Goal: Task Accomplishment & Management: Manage account settings

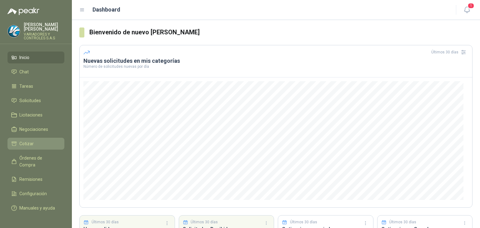
click at [45, 141] on li "Cotizar" at bounding box center [35, 143] width 49 height 7
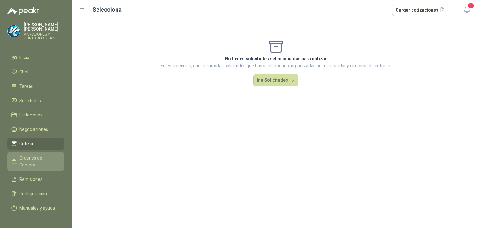
click at [51, 152] on link "Órdenes de Compra" at bounding box center [35, 161] width 57 height 19
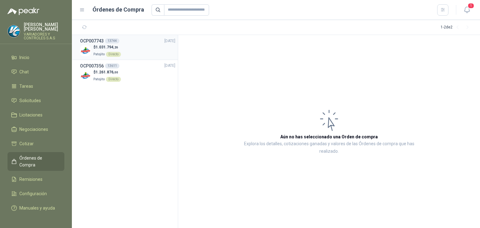
click at [135, 51] on div "$ 1.031.794 ,26 Patojito Directo" at bounding box center [127, 50] width 95 height 13
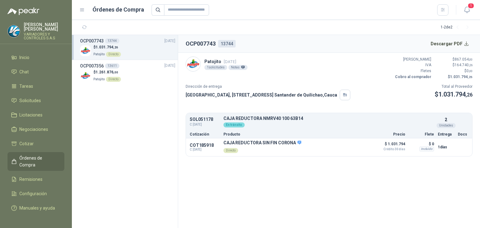
drag, startPoint x: 447, startPoint y: 58, endPoint x: 426, endPoint y: 74, distance: 27.0
click at [447, 58] on p "$ 867.054 ,00" at bounding box center [453, 60] width 37 height 6
click at [220, 84] on p "Dirección de entrega" at bounding box center [268, 87] width 165 height 6
drag, startPoint x: 223, startPoint y: 92, endPoint x: 351, endPoint y: 99, distance: 127.9
click at [230, 99] on div "[GEOGRAPHIC_DATA], [STREET_ADDRESS]" at bounding box center [268, 95] width 165 height 11
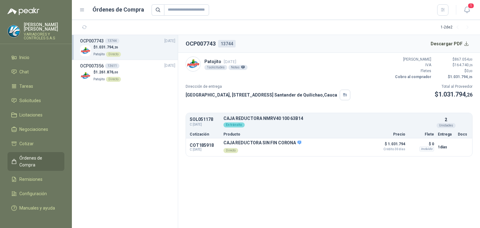
click at [407, 102] on article "Patojito [DATE] 1 solicitudes Notas Valor Bruto $ 867.054 ,00 IVA $ 164.740 ,26…" at bounding box center [329, 107] width 302 height 108
click at [461, 90] on p "$ 1.031.794 ,26" at bounding box center [453, 95] width 38 height 10
click at [195, 69] on img at bounding box center [193, 64] width 14 height 14
click at [369, 115] on div "SOL051178 C: [DATE] CAJA REDUCTORA NMRV40 100 63B14 Detalles En tránsito 2 Unid…" at bounding box center [329, 122] width 286 height 16
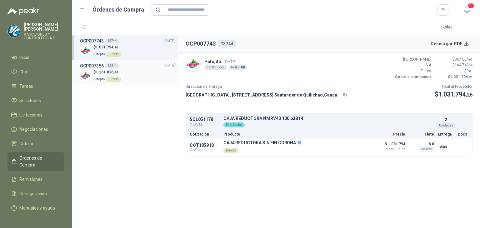
click at [135, 79] on div "$ 1.261.876 ,00 Patojito Directo" at bounding box center [127, 75] width 95 height 13
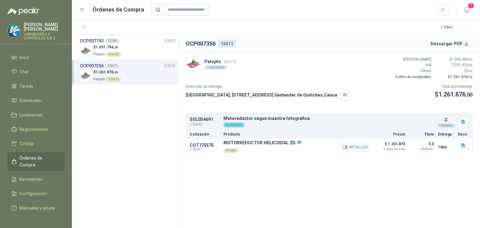
click at [246, 145] on p "MOTORREDUCTOR HELICOIDAL ZD" at bounding box center [262, 143] width 78 height 6
click at [228, 144] on p "MOTORREDUCTOR HELICOIDAL ZD" at bounding box center [262, 143] width 78 height 6
click at [224, 151] on p "Directo" at bounding box center [262, 150] width 78 height 9
click at [136, 53] on div "$ 1.031.794 ,26 Patojito Directo" at bounding box center [127, 50] width 95 height 13
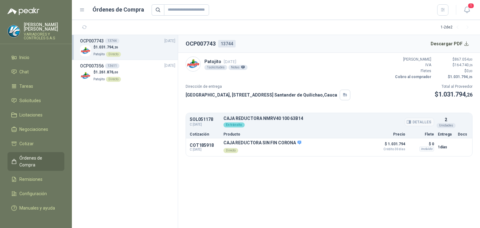
drag, startPoint x: 260, startPoint y: 129, endPoint x: 224, endPoint y: 119, distance: 38.0
click at [259, 129] on div "SOL051178 C: [DATE] CAJA REDUCTORA NMRV40 100 63B14 Detalles En tránsito 2 Unid…" at bounding box center [329, 122] width 286 height 16
click at [212, 60] on p "Patojito [DATE]" at bounding box center [225, 61] width 43 height 7
click at [457, 69] on p "$ 0 ,00" at bounding box center [453, 71] width 37 height 6
click at [439, 125] on div "Unidades" at bounding box center [445, 125] width 19 height 5
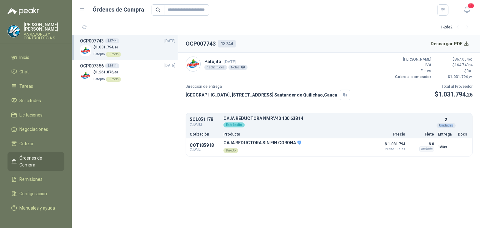
click at [439, 125] on div "Unidades" at bounding box center [445, 125] width 19 height 5
click at [444, 123] on div "Unidades" at bounding box center [445, 125] width 19 height 5
click at [419, 119] on button "Detalles" at bounding box center [418, 122] width 29 height 8
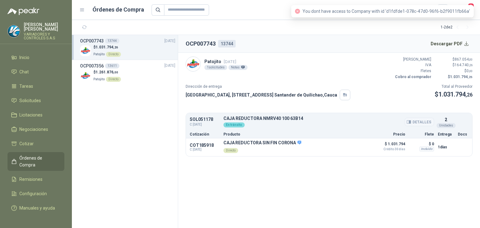
click at [419, 120] on button "Detalles" at bounding box center [418, 122] width 29 height 8
click at [227, 128] on div "SOL051178 C: [DATE] CAJA REDUCTORA NMRV40 100 63B14 Detalles En tránsito 2 Unid…" at bounding box center [329, 122] width 286 height 16
click at [183, 140] on article "Patojito [DATE] 1 solicitudes Notas Valor Bruto $ 867.054 ,00 IVA $ 164.740 ,26…" at bounding box center [329, 107] width 302 height 108
click at [200, 150] on span "C: [DATE]" at bounding box center [205, 150] width 30 height 4
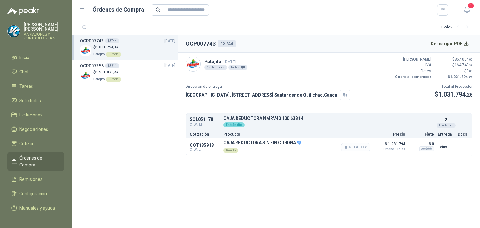
click at [365, 144] on button "Detalles" at bounding box center [355, 147] width 29 height 8
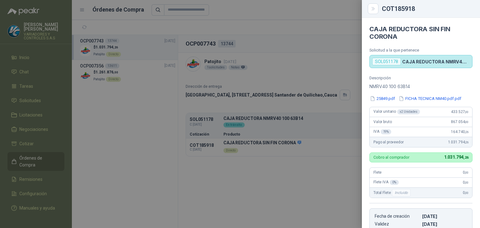
click at [385, 62] on div "SOL051178" at bounding box center [386, 61] width 29 height 7
click at [374, 9] on icon "Close" at bounding box center [372, 8] width 3 height 3
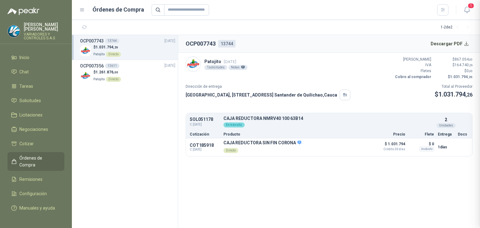
scroll to position [122, 0]
click at [234, 146] on p "Directo" at bounding box center [262, 150] width 78 height 9
click at [361, 146] on button "Detalles" at bounding box center [355, 147] width 29 height 8
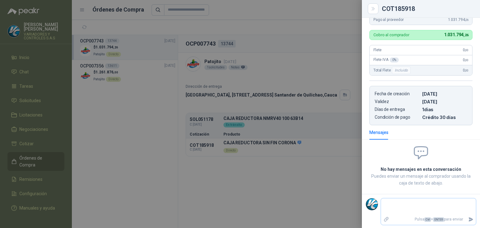
click at [426, 214] on p "Pulsa Ctrl + ENTER para enviar" at bounding box center [428, 219] width 74 height 11
click at [391, 204] on textarea at bounding box center [428, 207] width 95 height 14
click at [381, 131] on div "Mensajes" at bounding box center [378, 132] width 19 height 7
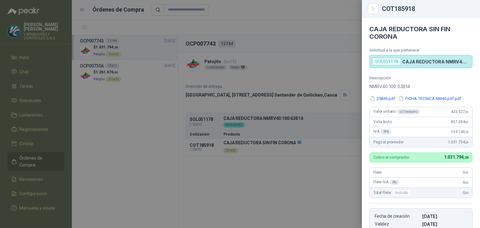
click at [382, 59] on div "SOL051178" at bounding box center [386, 61] width 29 height 7
click at [396, 87] on p "NMRV40 100 63B14" at bounding box center [420, 86] width 103 height 7
click at [196, 201] on div at bounding box center [240, 114] width 480 height 228
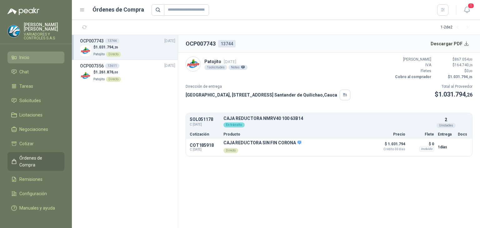
click at [36, 54] on li "Inicio" at bounding box center [35, 57] width 49 height 7
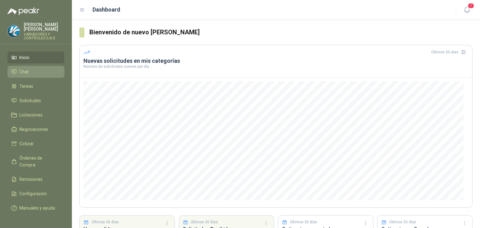
drag, startPoint x: 41, startPoint y: 65, endPoint x: 40, endPoint y: 68, distance: 3.7
click at [41, 68] on li "Chat" at bounding box center [35, 71] width 49 height 7
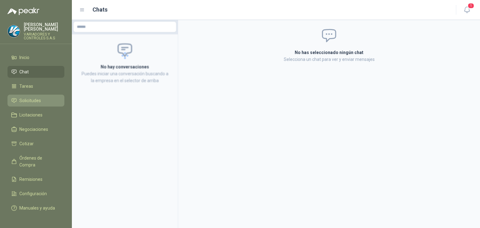
click at [35, 99] on span "Solicitudes" at bounding box center [30, 100] width 22 height 7
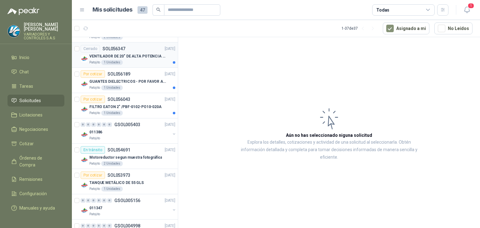
scroll to position [437, 0]
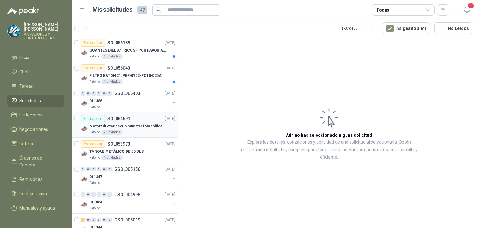
click at [132, 127] on p "Motoreductor segun muestra fotográfica" at bounding box center [125, 126] width 72 height 6
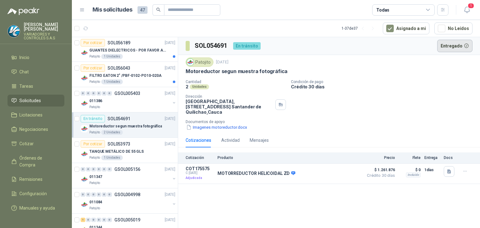
click at [446, 46] on button "Entregado" at bounding box center [455, 46] width 36 height 12
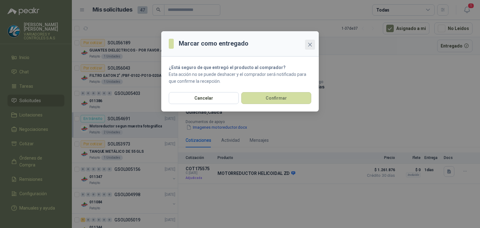
click at [307, 44] on span "Close" at bounding box center [310, 44] width 10 height 5
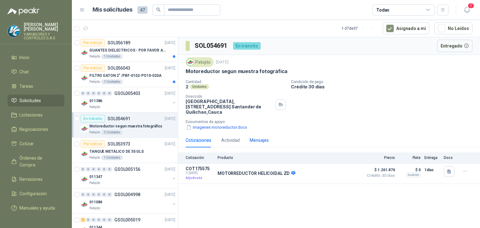
click at [267, 139] on div "Mensajes" at bounding box center [259, 140] width 19 height 7
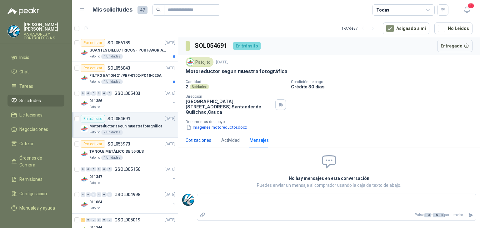
click at [200, 138] on div "Cotizaciones" at bounding box center [199, 140] width 26 height 7
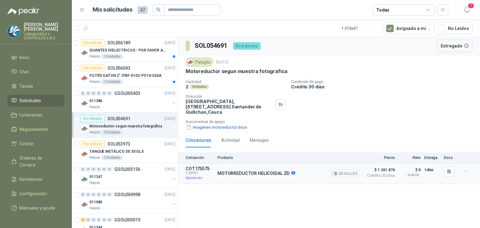
click at [291, 171] on icon at bounding box center [293, 173] width 4 height 4
click at [350, 175] on button "Detalles" at bounding box center [344, 173] width 29 height 8
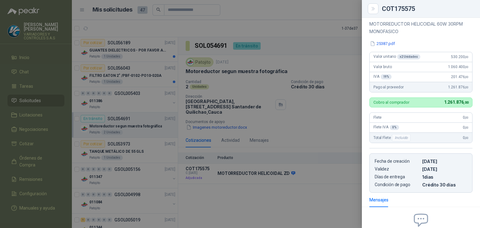
scroll to position [125, 0]
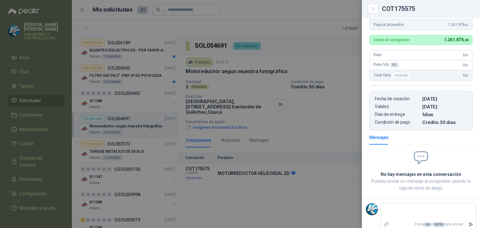
click at [326, 201] on div at bounding box center [240, 114] width 480 height 228
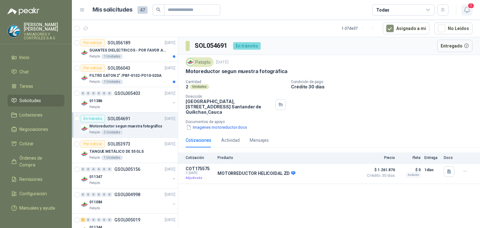
click at [473, 3] on span "1" at bounding box center [470, 6] width 7 height 6
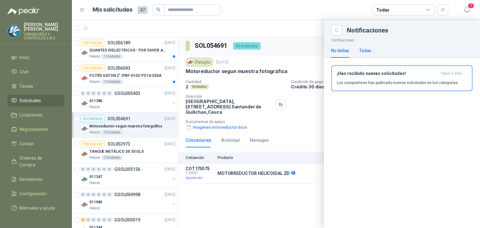
click at [366, 52] on div "Todas" at bounding box center [365, 50] width 12 height 7
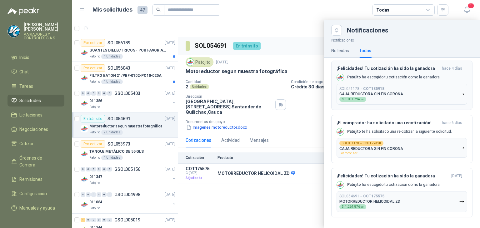
scroll to position [37, 0]
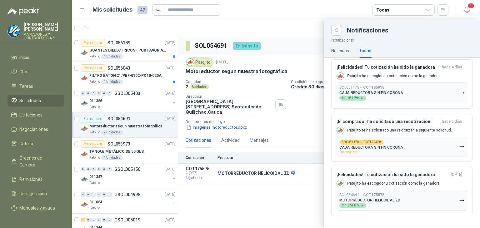
click at [314, 193] on div at bounding box center [276, 124] width 408 height 208
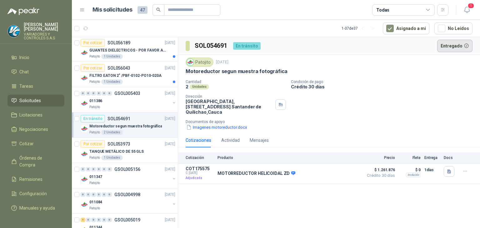
click at [455, 47] on button "Entregado" at bounding box center [455, 46] width 36 height 12
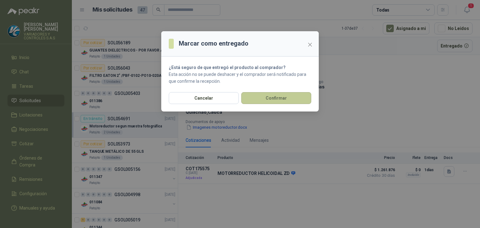
click at [252, 100] on button "Confirmar" at bounding box center [276, 98] width 70 height 12
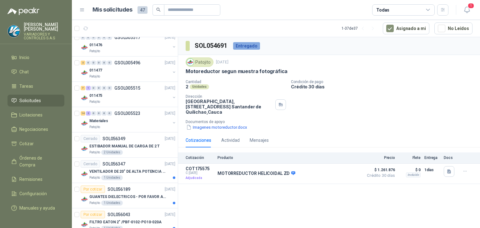
scroll to position [281, 0]
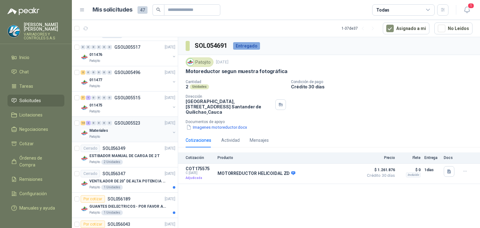
click at [148, 123] on div "14 2 0 0 0 0 GSOL005523 [DATE]" at bounding box center [129, 122] width 96 height 7
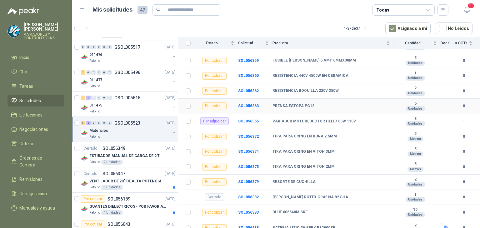
scroll to position [153, 0]
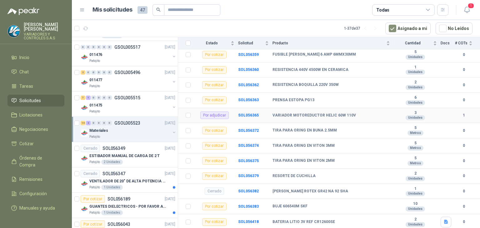
click at [214, 116] on div "Por adjudicar" at bounding box center [214, 114] width 28 height 7
click at [211, 118] on div "Por adjudicar" at bounding box center [214, 114] width 28 height 7
click at [209, 115] on div "Por adjudicar" at bounding box center [214, 114] width 28 height 7
click at [251, 114] on b "SOL056365" at bounding box center [248, 115] width 21 height 4
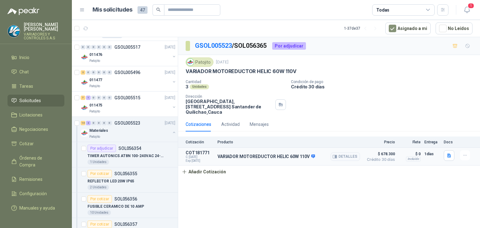
click at [236, 158] on p "VARIADOR MOTOREDUCTOR HELIC 60W 110V" at bounding box center [265, 157] width 97 height 6
click at [384, 154] on span "$ 678.300" at bounding box center [379, 153] width 31 height 7
click at [465, 10] on icon "button" at bounding box center [467, 10] width 8 height 8
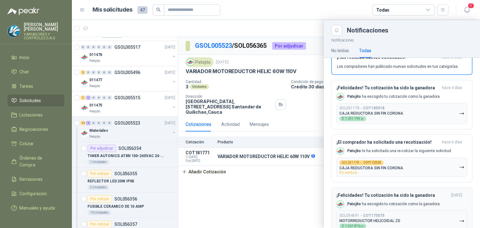
scroll to position [6, 0]
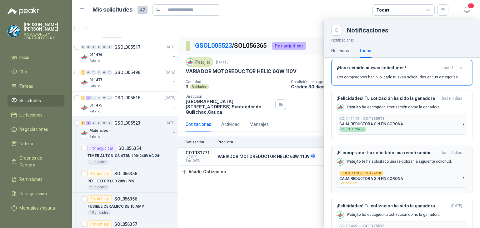
click at [432, 156] on div "¡El comprador ha solicitado una recotización! [DATE] [PERSON_NAME] te ha solici…" at bounding box center [401, 168] width 131 height 37
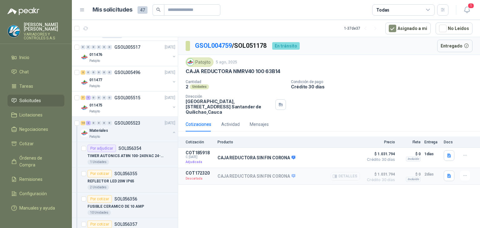
click at [337, 175] on icon "button" at bounding box center [334, 176] width 5 height 5
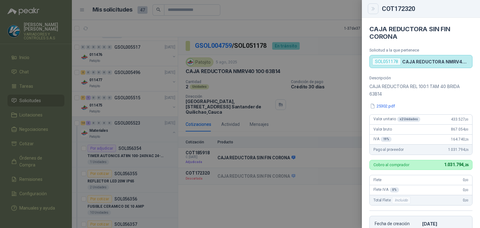
click at [373, 5] on button "Close" at bounding box center [373, 8] width 11 height 11
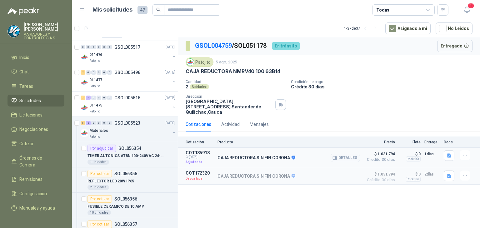
click at [305, 157] on div "CAJA REDUCTORA SIN FIN CORONA Detalles" at bounding box center [288, 157] width 142 height 15
click at [343, 158] on button "Detalles" at bounding box center [344, 158] width 29 height 8
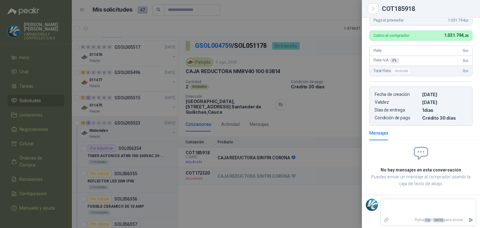
scroll to position [122, 0]
click at [369, 11] on button "Close" at bounding box center [373, 8] width 11 height 11
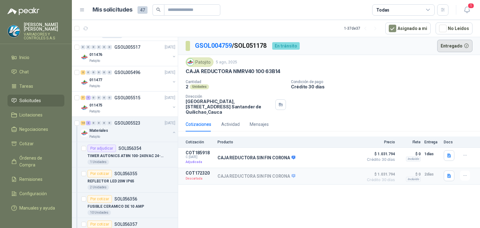
click at [446, 43] on button "Entregado" at bounding box center [455, 46] width 36 height 12
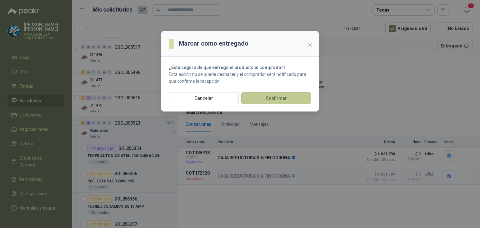
click at [292, 95] on button "Confirmar" at bounding box center [276, 98] width 70 height 12
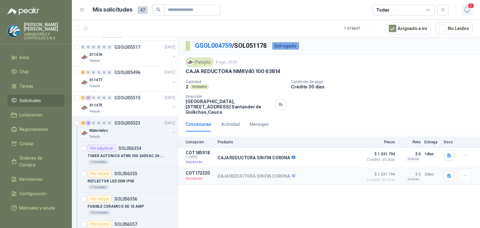
click at [470, 7] on span "1" at bounding box center [470, 6] width 7 height 6
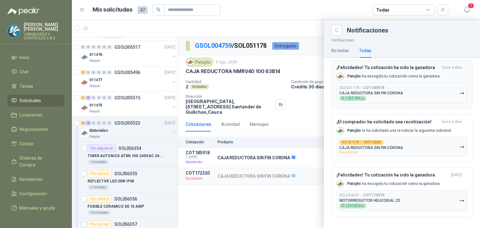
scroll to position [37, 0]
drag, startPoint x: 239, startPoint y: 199, endPoint x: 153, endPoint y: 117, distance: 118.6
click at [239, 199] on div at bounding box center [276, 124] width 408 height 208
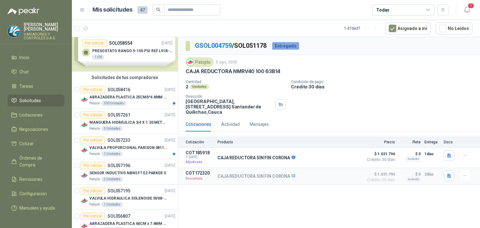
scroll to position [0, 0]
